Goal: Information Seeking & Learning: Learn about a topic

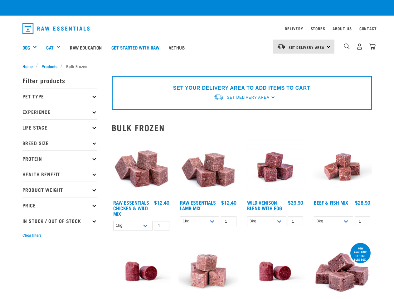
checkbox input "true"
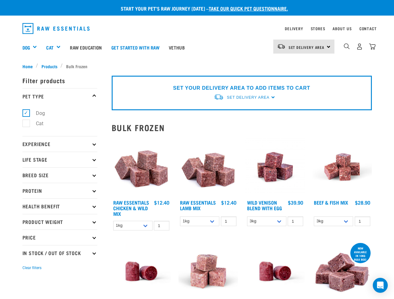
click at [32, 47] on div "Dog" at bounding box center [31, 47] width 19 height 25
click at [56, 47] on div "Cat" at bounding box center [55, 47] width 19 height 25
click at [304, 46] on span "Set Delivery Area" at bounding box center [307, 47] width 36 height 2
click at [347, 46] on img "dropdown navigation" at bounding box center [347, 46] width 6 height 6
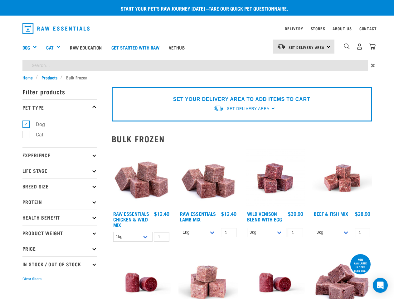
click at [60, 96] on p "Filter products" at bounding box center [59, 92] width 75 height 16
click at [60, 144] on ul "Dog Cat" at bounding box center [59, 131] width 75 height 32
click at [60, 160] on p "Experience" at bounding box center [59, 156] width 75 height 16
click at [60, 163] on ul "New Raw Feeder Experienced Raw Feeder" at bounding box center [59, 163] width 75 height 0
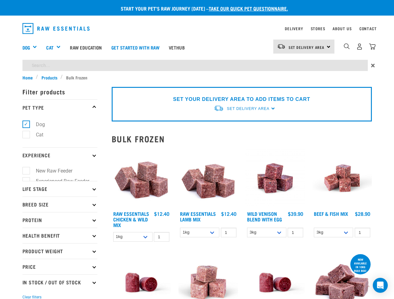
click at [60, 191] on form "Filter products Pet Type Dog Cat Experience New Raw Feeder Experienced Raw Feed…" at bounding box center [59, 192] width 75 height 217
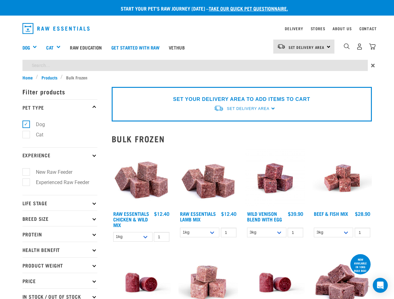
click at [60, 206] on p "Life Stage" at bounding box center [59, 203] width 75 height 16
